Goal: Task Accomplishment & Management: Use online tool/utility

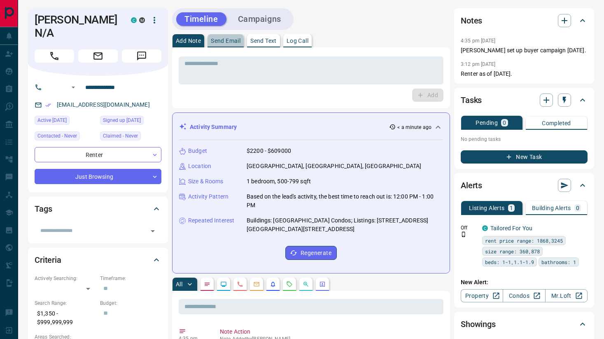
click at [219, 43] on p "Send Email" at bounding box center [226, 41] width 30 height 6
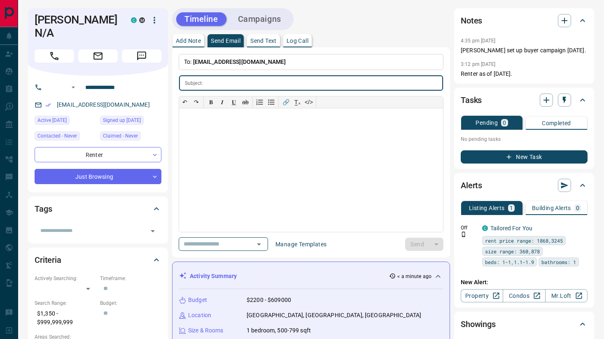
click at [240, 28] on div "Timeline Campaigns" at bounding box center [232, 19] width 121 height 22
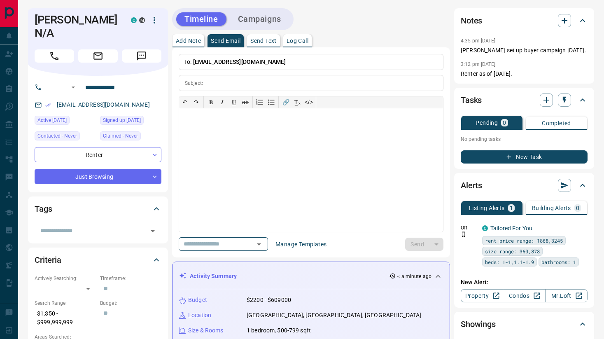
click at [248, 21] on button "Campaigns" at bounding box center [260, 19] width 60 height 14
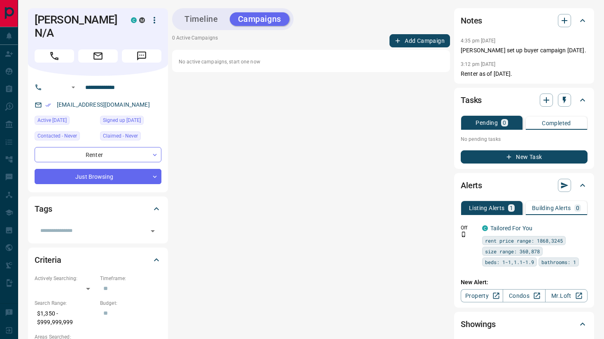
click at [410, 31] on div "Timeline Campaigns 0 Active Campaigns Add Campaign No active campaigns, start o…" at bounding box center [311, 190] width 278 height 365
click at [411, 38] on button "Add Campaign" at bounding box center [419, 40] width 61 height 13
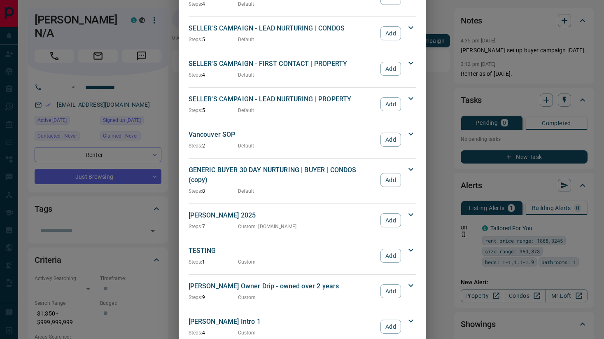
scroll to position [746, 0]
click at [394, 212] on button "Add" at bounding box center [390, 219] width 20 height 14
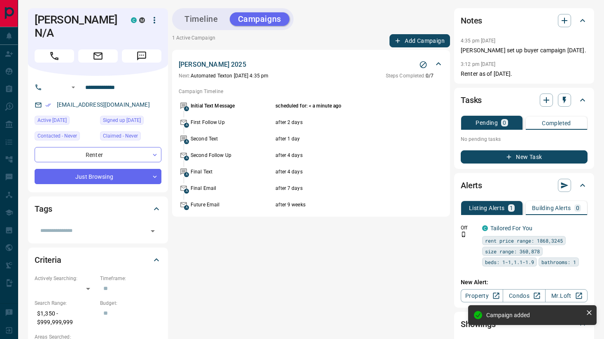
click at [423, 65] on icon "Stop Campaign" at bounding box center [423, 64] width 7 height 7
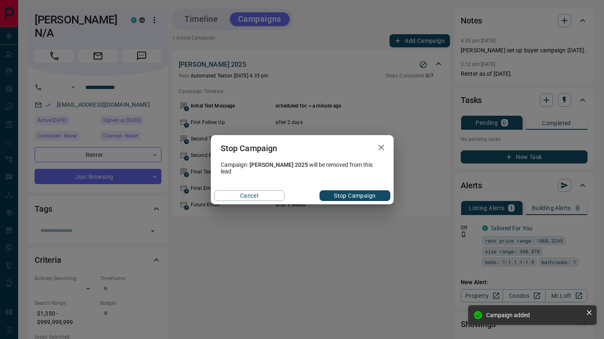
click at [350, 193] on button "Stop Campaign" at bounding box center [354, 195] width 70 height 11
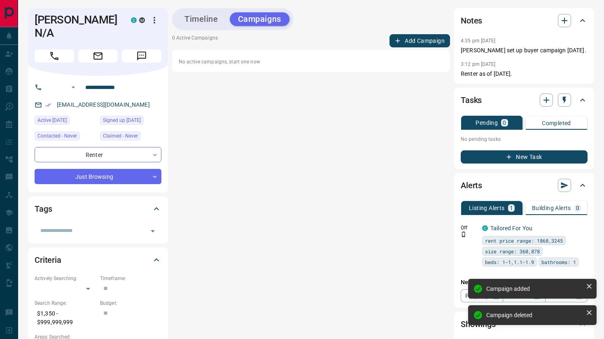
click at [413, 42] on button "Add Campaign" at bounding box center [419, 40] width 61 height 13
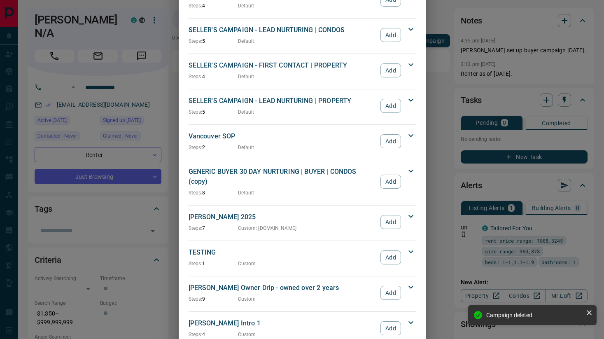
scroll to position [823, 0]
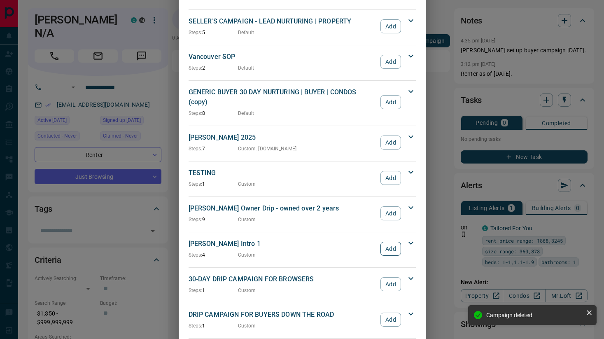
click at [385, 242] on button "Add" at bounding box center [390, 249] width 20 height 14
